Goal: Book appointment/travel/reservation

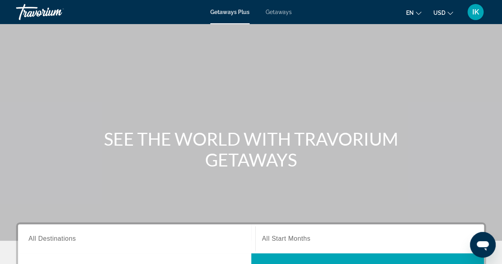
click at [276, 11] on span "Getaways" at bounding box center [279, 12] width 26 height 6
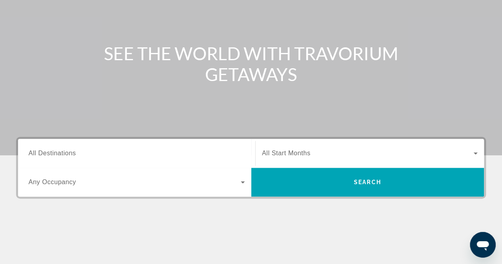
scroll to position [87, 0]
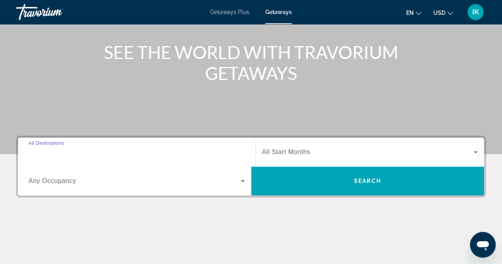
click at [102, 153] on input "Destination All Destinations" at bounding box center [137, 153] width 216 height 10
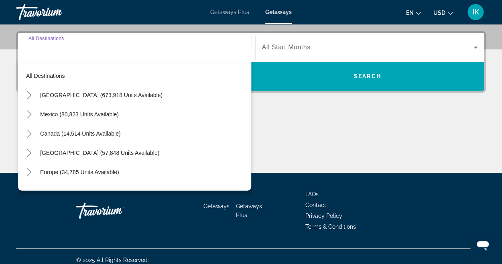
scroll to position [196, 0]
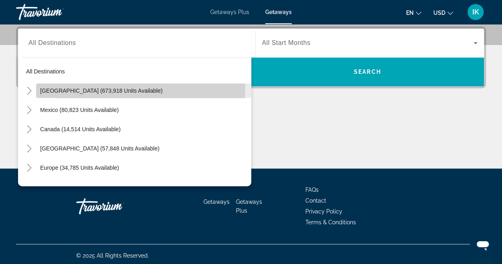
click at [100, 88] on span "[GEOGRAPHIC_DATA] (673,918 units available)" at bounding box center [101, 91] width 122 height 6
type input "**********"
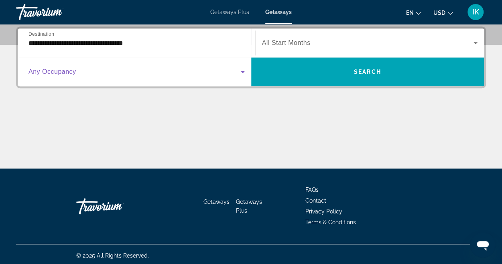
click at [242, 70] on icon "Search widget" at bounding box center [243, 72] width 10 height 10
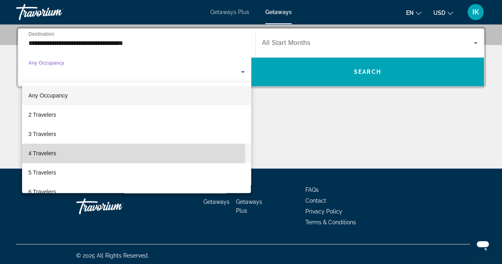
click at [63, 155] on mat-option "4 Travelers" at bounding box center [136, 153] width 229 height 19
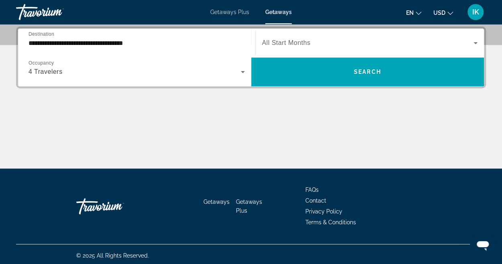
click at [321, 37] on div "Search widget" at bounding box center [370, 43] width 216 height 22
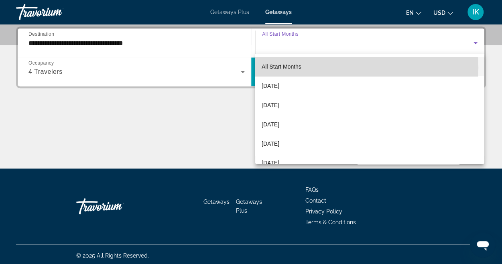
click at [310, 68] on mat-option "All Start Months" at bounding box center [369, 66] width 229 height 19
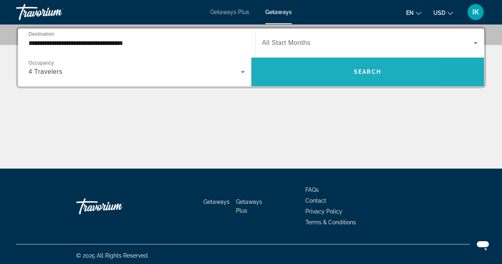
click at [310, 68] on span "Search widget" at bounding box center [367, 71] width 233 height 19
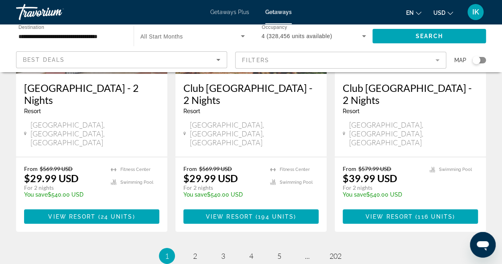
scroll to position [1087, 0]
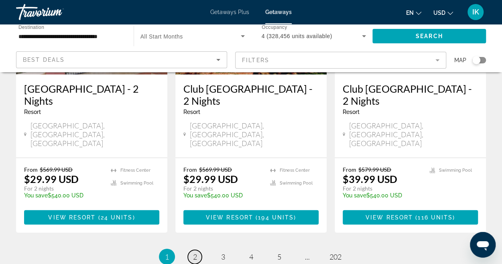
click at [196, 253] on span "2" at bounding box center [195, 257] width 4 height 9
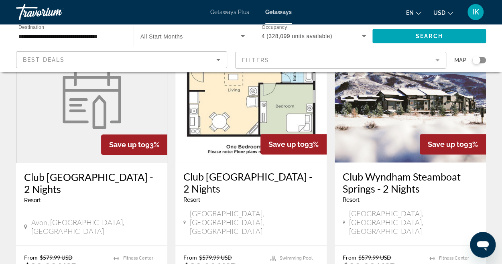
scroll to position [65, 0]
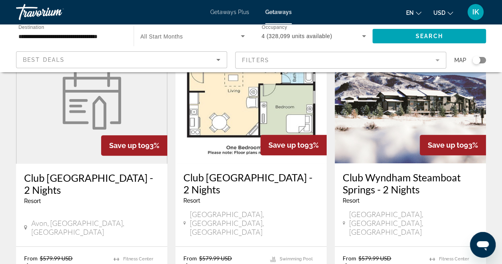
click at [404, 108] on img "Main content" at bounding box center [410, 99] width 151 height 128
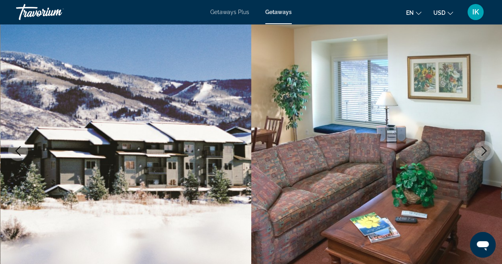
scroll to position [69, 0]
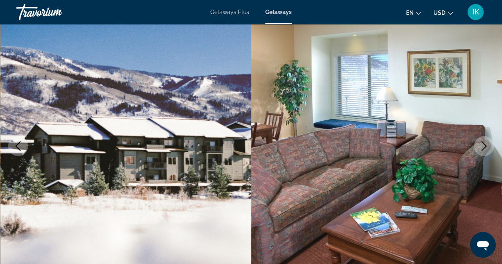
click at [483, 145] on icon "Next image" at bounding box center [484, 146] width 10 height 10
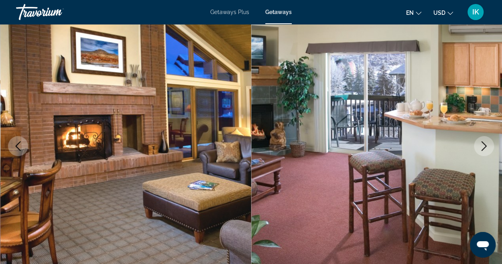
click at [483, 145] on icon "Next image" at bounding box center [484, 146] width 10 height 10
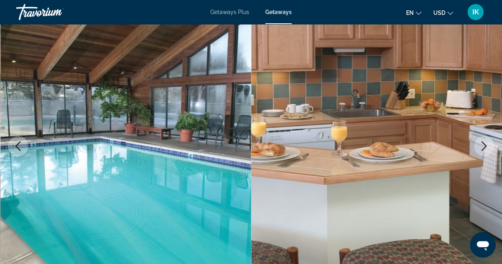
click at [483, 145] on icon "Next image" at bounding box center [484, 146] width 10 height 10
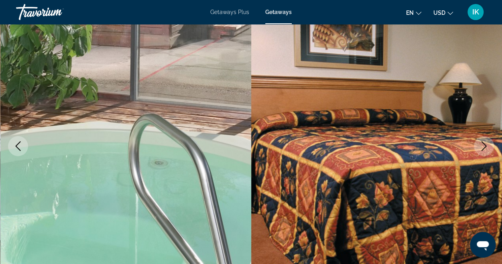
click at [483, 145] on icon "Next image" at bounding box center [484, 146] width 10 height 10
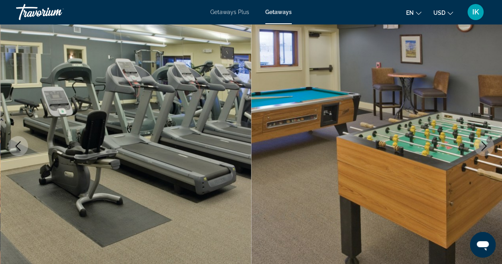
click at [483, 145] on icon "Next image" at bounding box center [484, 146] width 10 height 10
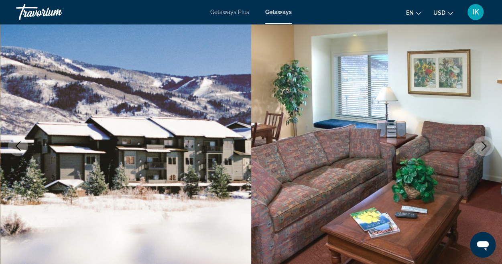
click at [483, 145] on icon "Next image" at bounding box center [484, 146] width 10 height 10
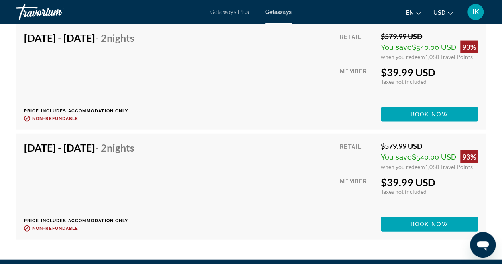
scroll to position [8343, 0]
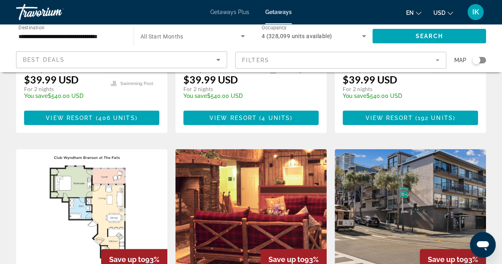
scroll to position [895, 0]
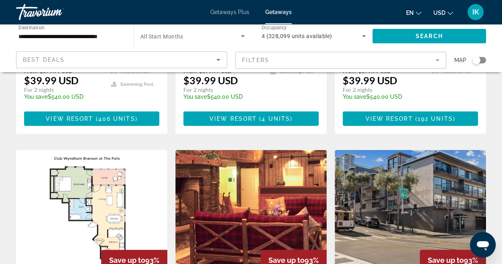
click at [372, 150] on img "Main content" at bounding box center [410, 214] width 151 height 128
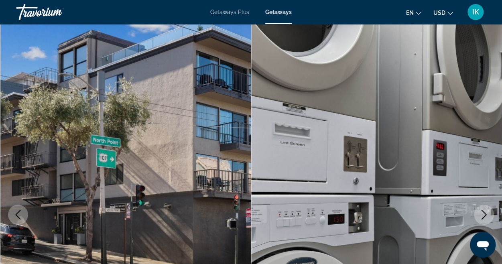
click at [483, 216] on icon "Next image" at bounding box center [484, 215] width 10 height 10
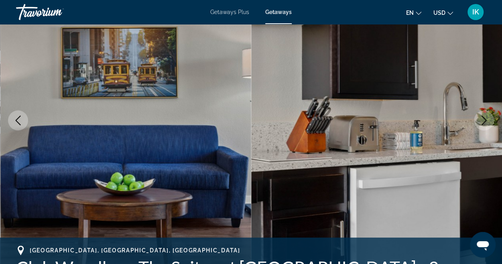
scroll to position [94, 0]
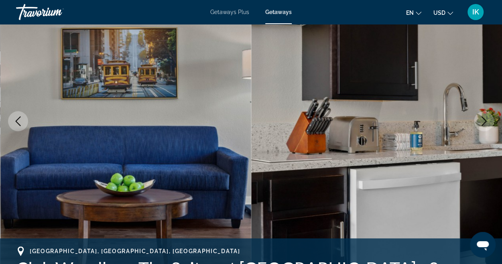
click at [480, 118] on icon "Next image" at bounding box center [484, 121] width 10 height 10
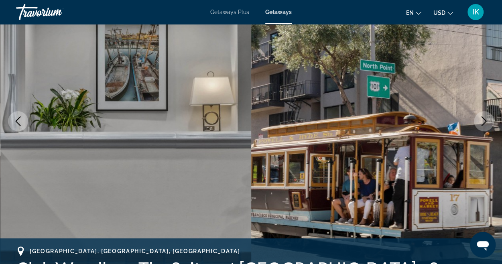
click at [480, 118] on icon "Next image" at bounding box center [484, 121] width 10 height 10
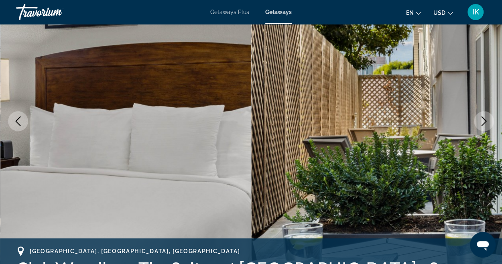
click at [480, 118] on icon "Next image" at bounding box center [484, 121] width 10 height 10
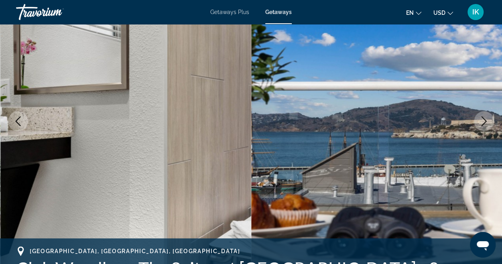
click at [480, 118] on icon "Next image" at bounding box center [484, 121] width 10 height 10
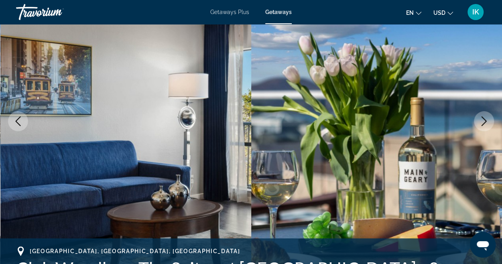
click at [480, 118] on icon "Next image" at bounding box center [484, 121] width 10 height 10
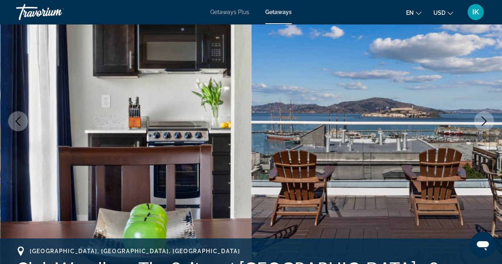
click at [480, 118] on icon "Next image" at bounding box center [484, 121] width 10 height 10
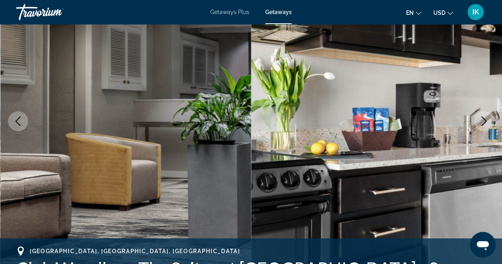
click at [480, 118] on icon "Next image" at bounding box center [484, 121] width 10 height 10
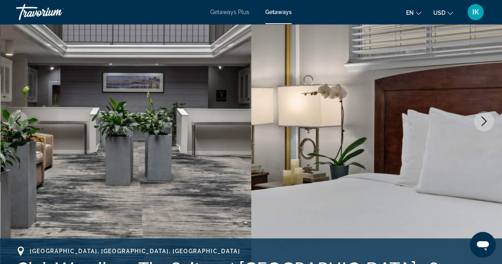
click at [480, 118] on icon "Next image" at bounding box center [484, 121] width 10 height 10
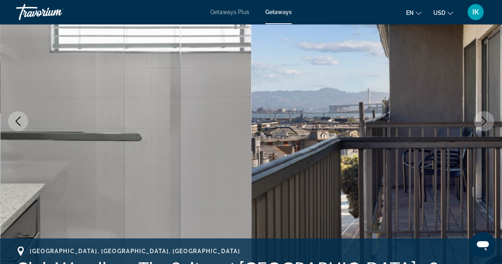
click at [480, 118] on icon "Next image" at bounding box center [484, 121] width 10 height 10
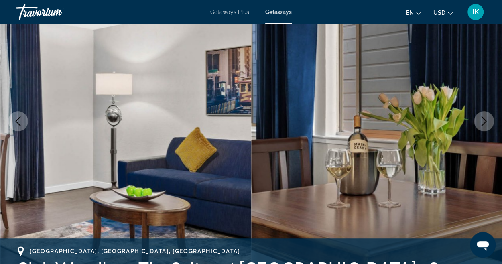
click at [480, 118] on icon "Next image" at bounding box center [484, 121] width 10 height 10
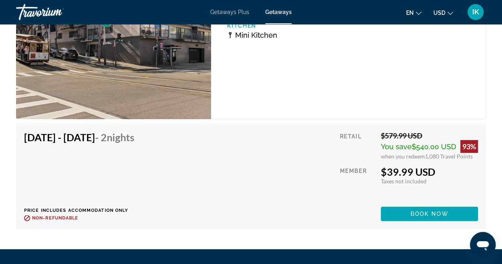
scroll to position [1510, 0]
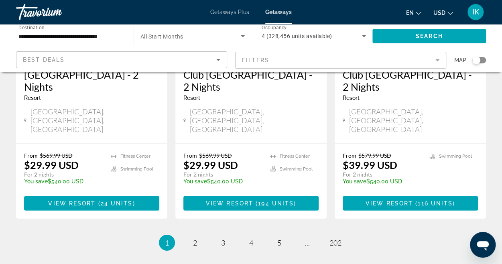
scroll to position [1106, 0]
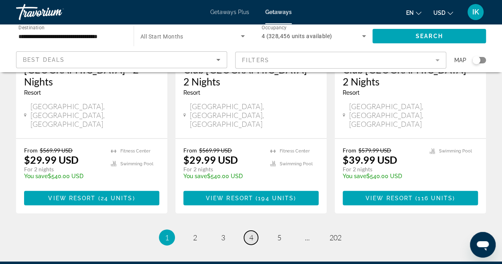
click at [251, 233] on span "4" at bounding box center [251, 237] width 4 height 9
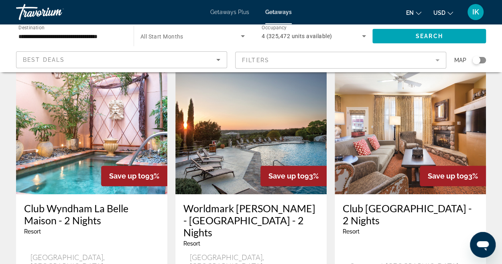
scroll to position [337, 0]
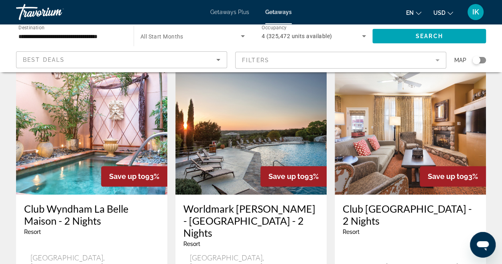
click at [380, 115] on img "Main content" at bounding box center [410, 130] width 151 height 128
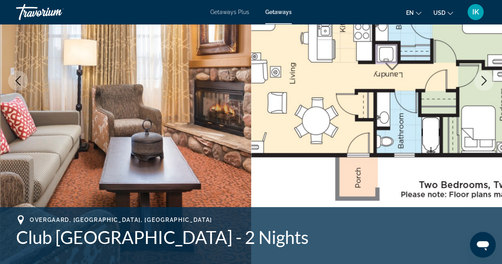
scroll to position [133, 0]
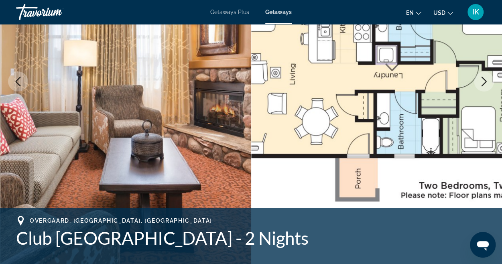
click at [481, 85] on icon "Next image" at bounding box center [484, 82] width 10 height 10
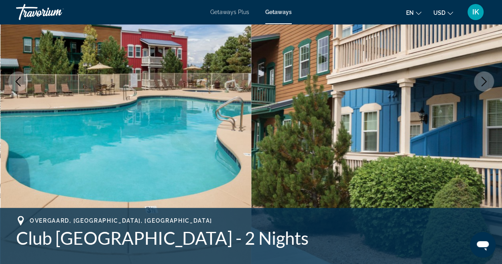
click at [481, 85] on icon "Next image" at bounding box center [484, 82] width 10 height 10
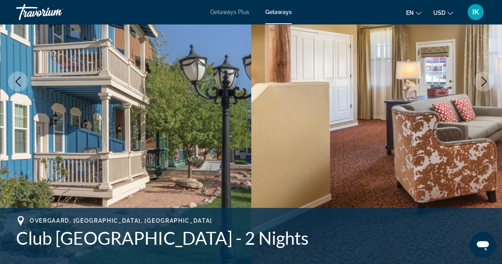
click at [481, 85] on icon "Next image" at bounding box center [484, 82] width 10 height 10
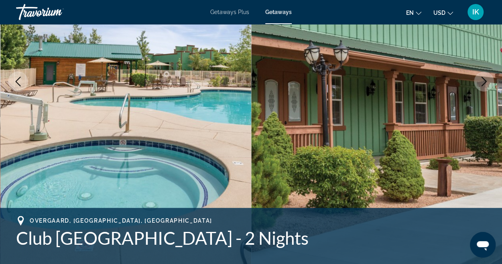
click at [481, 85] on icon "Next image" at bounding box center [484, 82] width 10 height 10
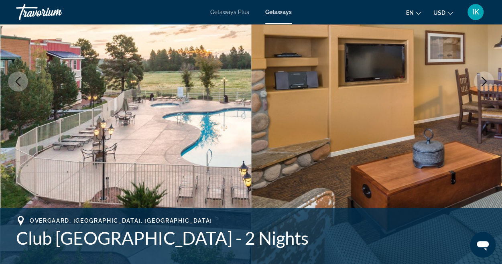
click at [481, 85] on icon "Next image" at bounding box center [484, 82] width 10 height 10
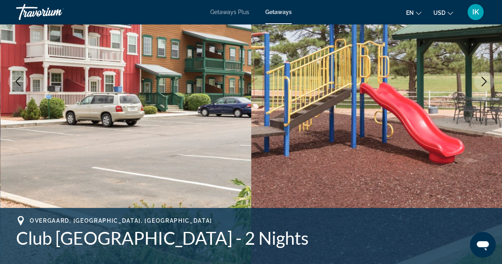
click at [481, 85] on icon "Next image" at bounding box center [484, 82] width 10 height 10
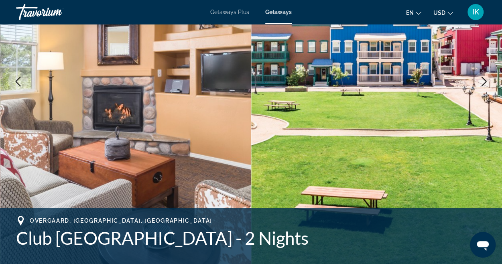
click at [481, 85] on icon "Next image" at bounding box center [484, 82] width 10 height 10
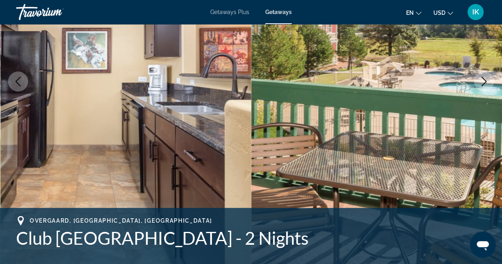
click at [481, 85] on icon "Next image" at bounding box center [484, 82] width 10 height 10
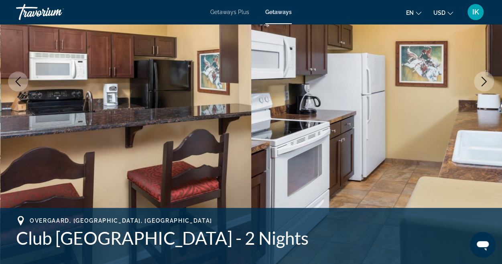
click at [481, 85] on icon "Next image" at bounding box center [484, 82] width 10 height 10
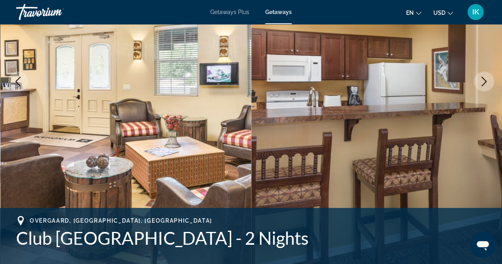
click at [481, 85] on icon "Next image" at bounding box center [484, 82] width 10 height 10
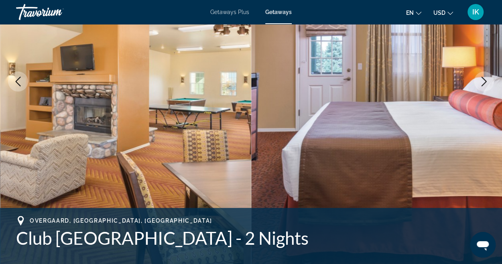
click at [481, 85] on icon "Next image" at bounding box center [484, 82] width 10 height 10
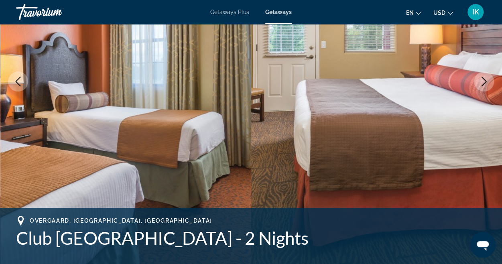
click at [481, 85] on icon "Next image" at bounding box center [484, 82] width 10 height 10
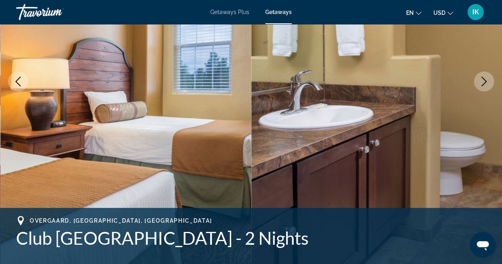
click at [481, 85] on icon "Next image" at bounding box center [484, 82] width 10 height 10
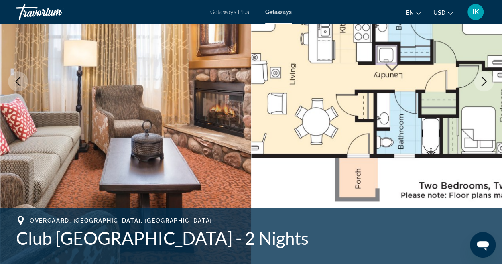
click at [481, 85] on icon "Next image" at bounding box center [484, 82] width 10 height 10
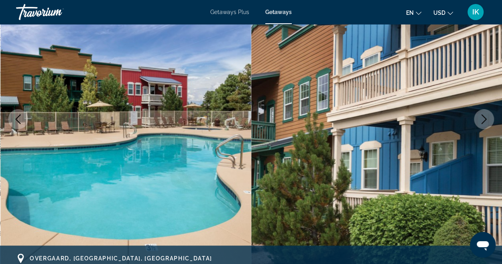
scroll to position [0, 0]
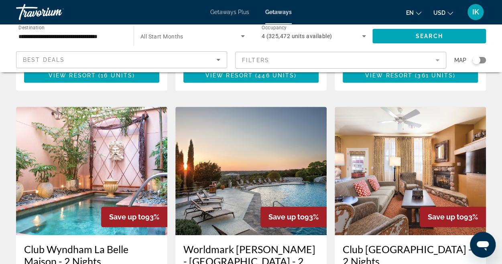
scroll to position [296, 0]
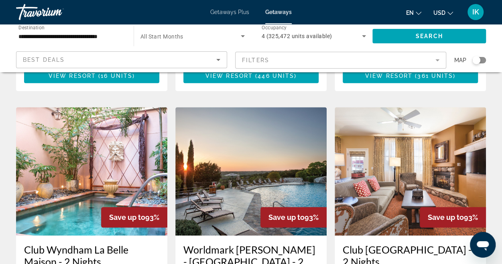
click at [228, 13] on span "Getaways Plus" at bounding box center [229, 12] width 39 height 6
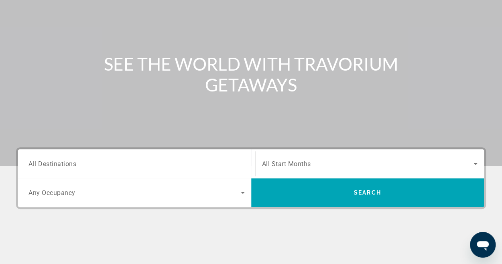
scroll to position [79, 0]
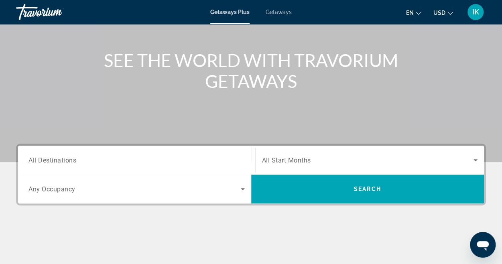
click at [275, 14] on span "Getaways" at bounding box center [279, 12] width 26 height 6
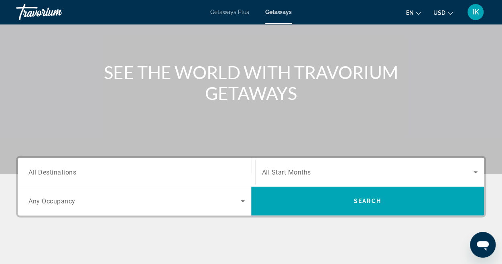
scroll to position [62, 0]
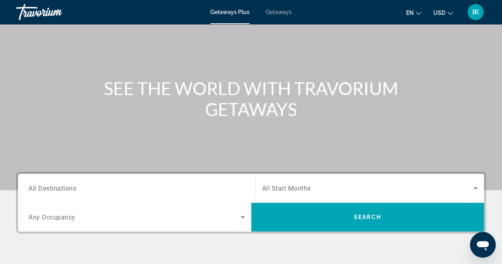
scroll to position [48, 0]
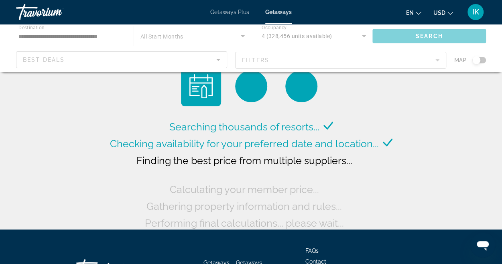
click at [180, 142] on span "Checking availability for your preferred date and location..." at bounding box center [244, 144] width 269 height 12
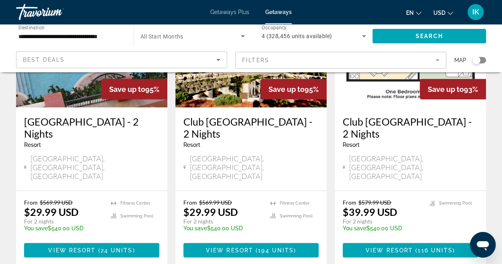
scroll to position [1053, 0]
